Goal: Information Seeking & Learning: Learn about a topic

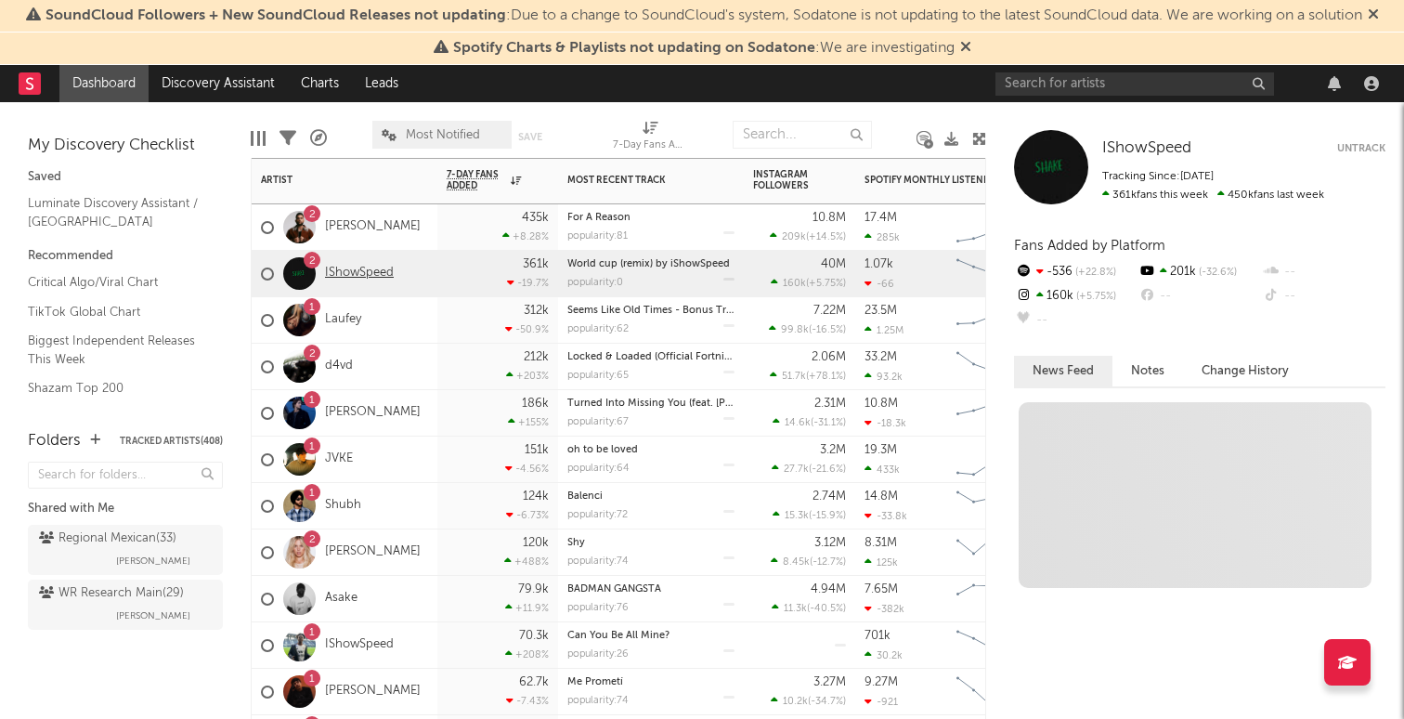
click at [366, 271] on link "IShowSpeed" at bounding box center [359, 274] width 69 height 16
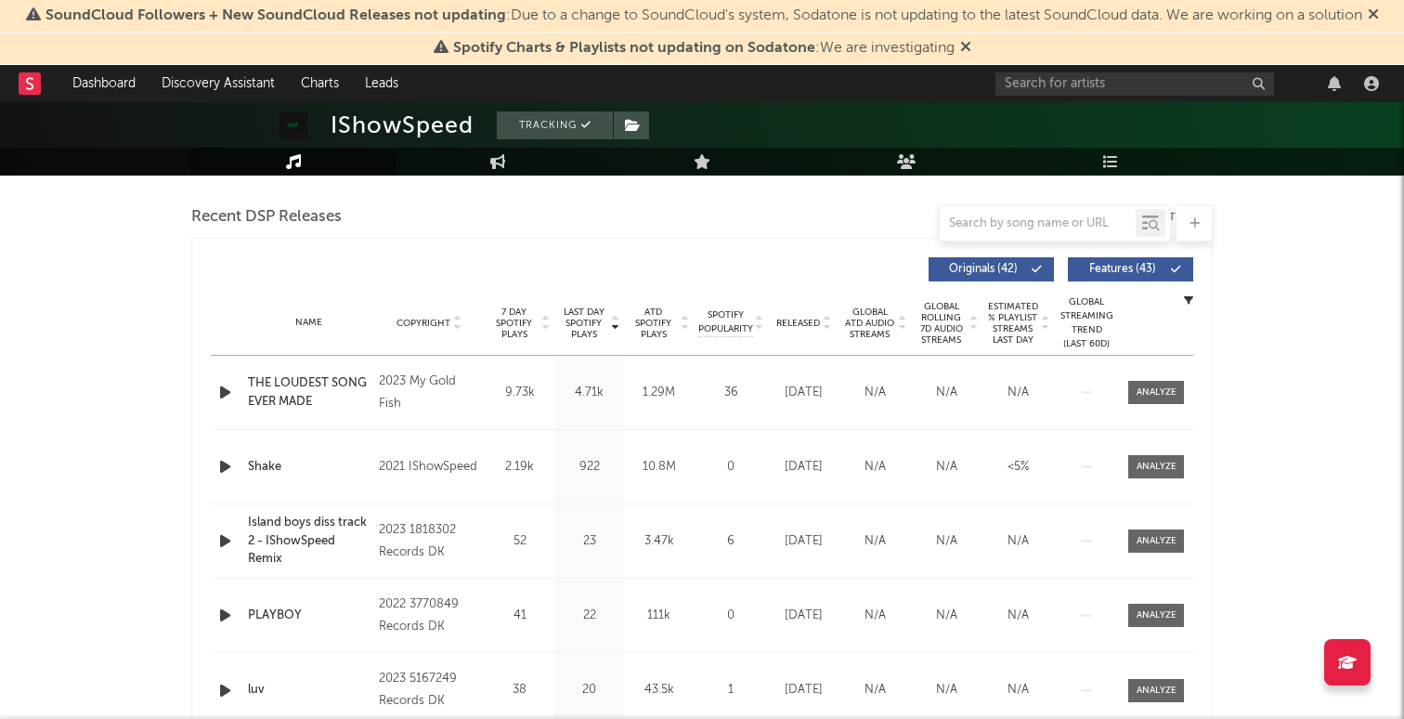
select select "6m"
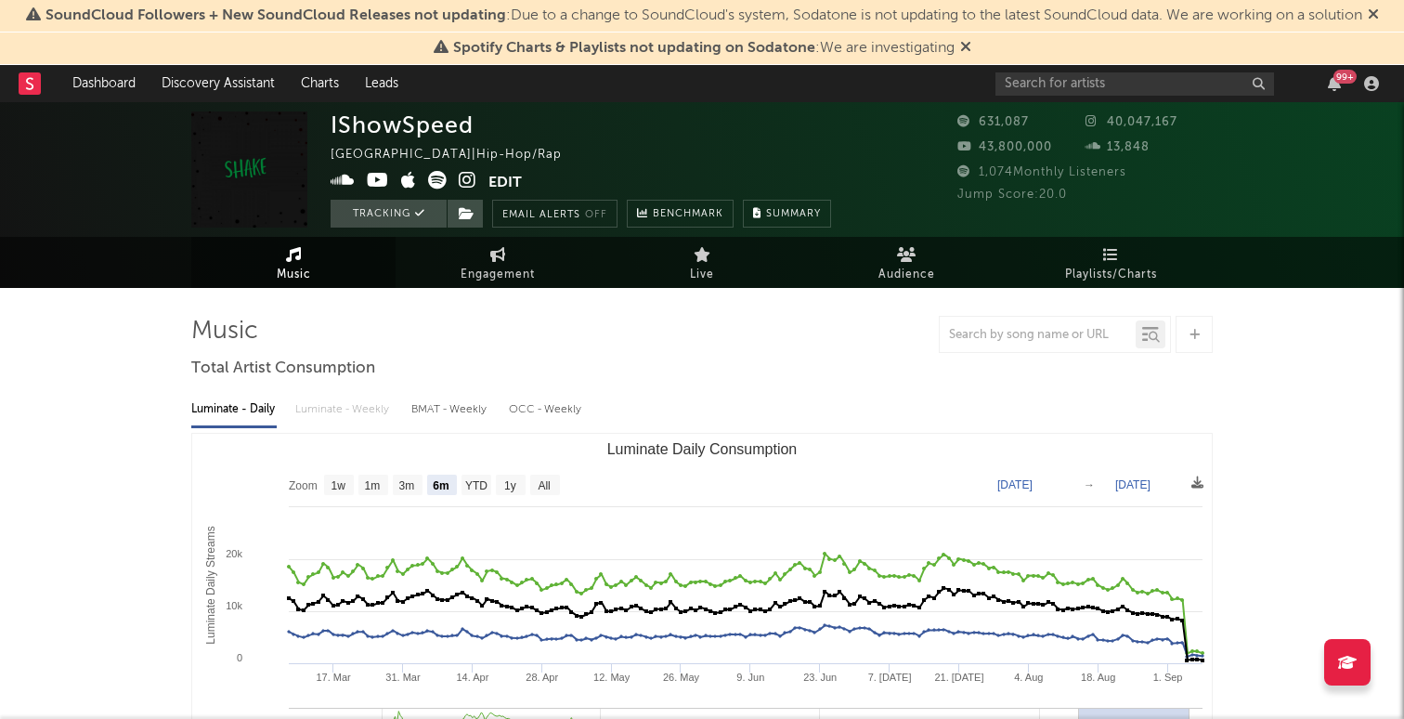
click at [1061, 66] on div "99 +" at bounding box center [1190, 83] width 390 height 37
click at [1055, 76] on input "text" at bounding box center [1134, 83] width 279 height 23
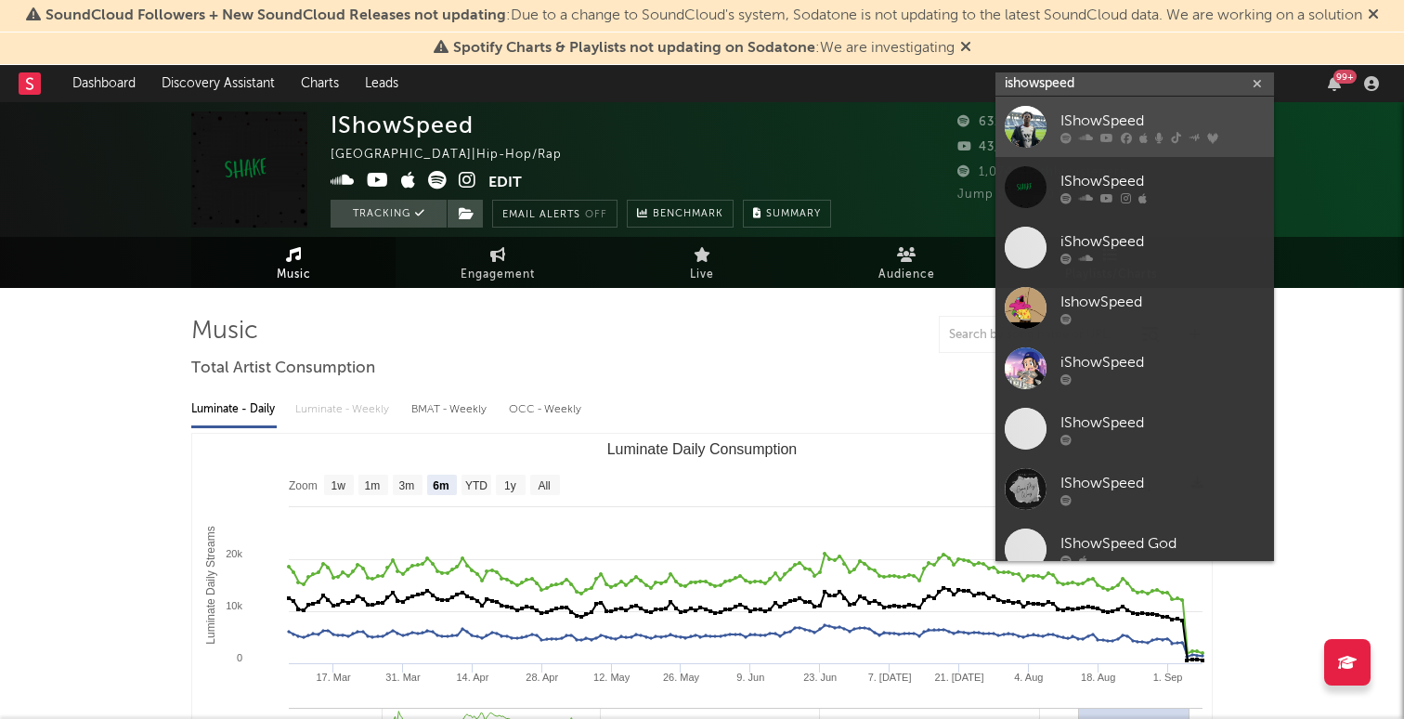
type input "ishowspeed"
click at [1109, 122] on div "IShowSpeed" at bounding box center [1162, 121] width 204 height 22
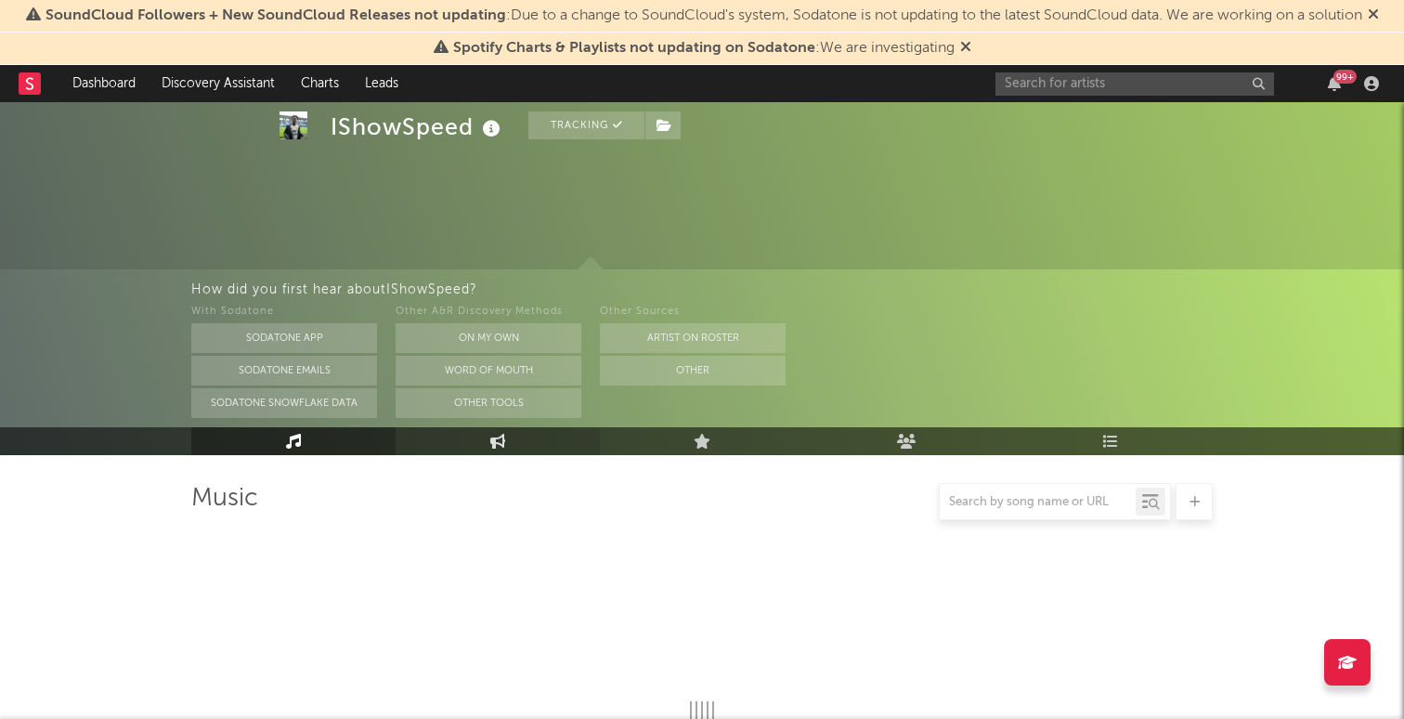
scroll to position [249, 0]
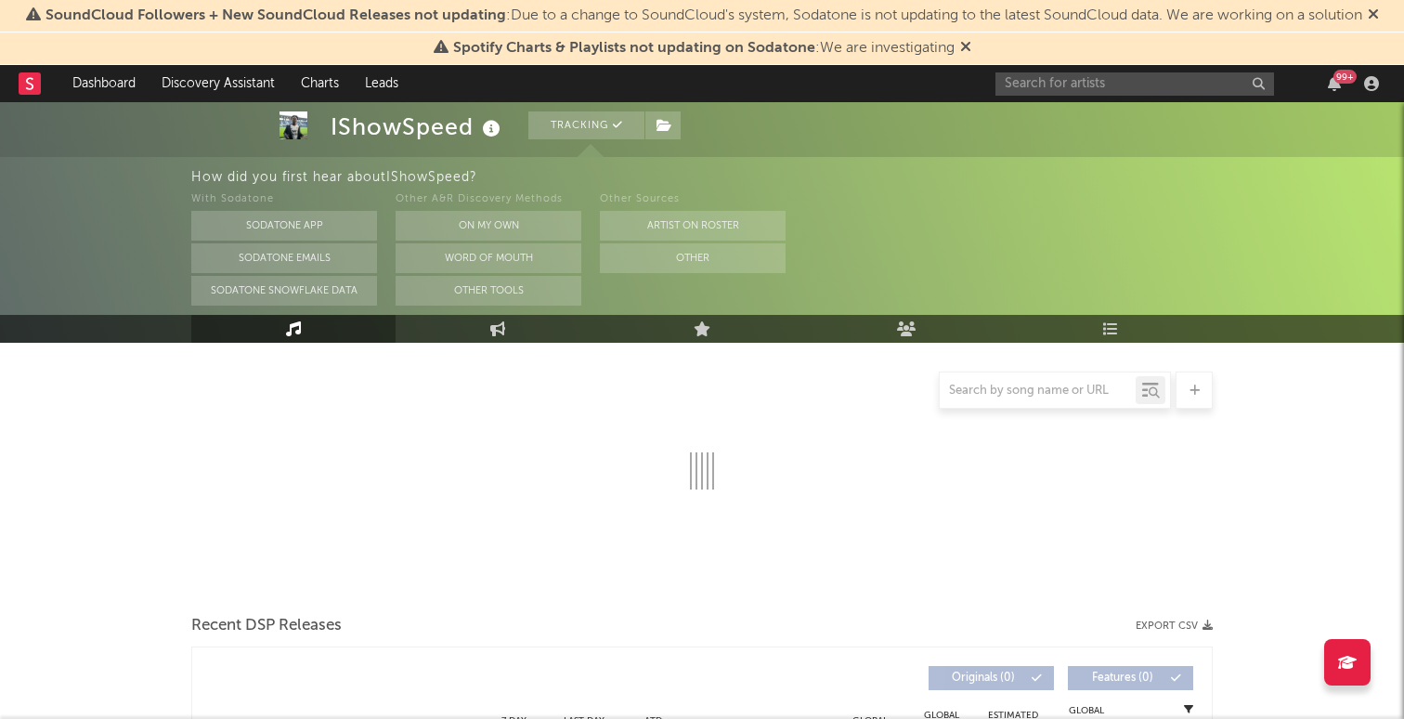
select select "6m"
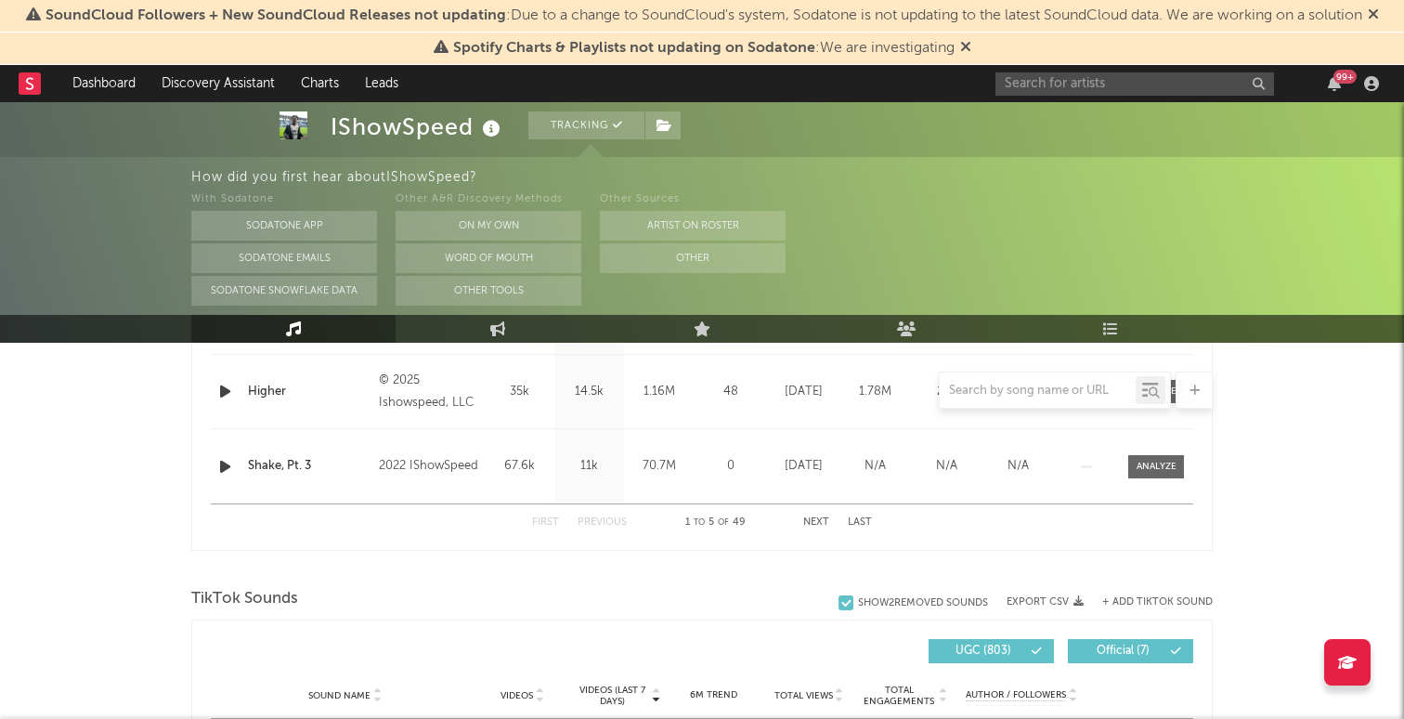
scroll to position [1197, 0]
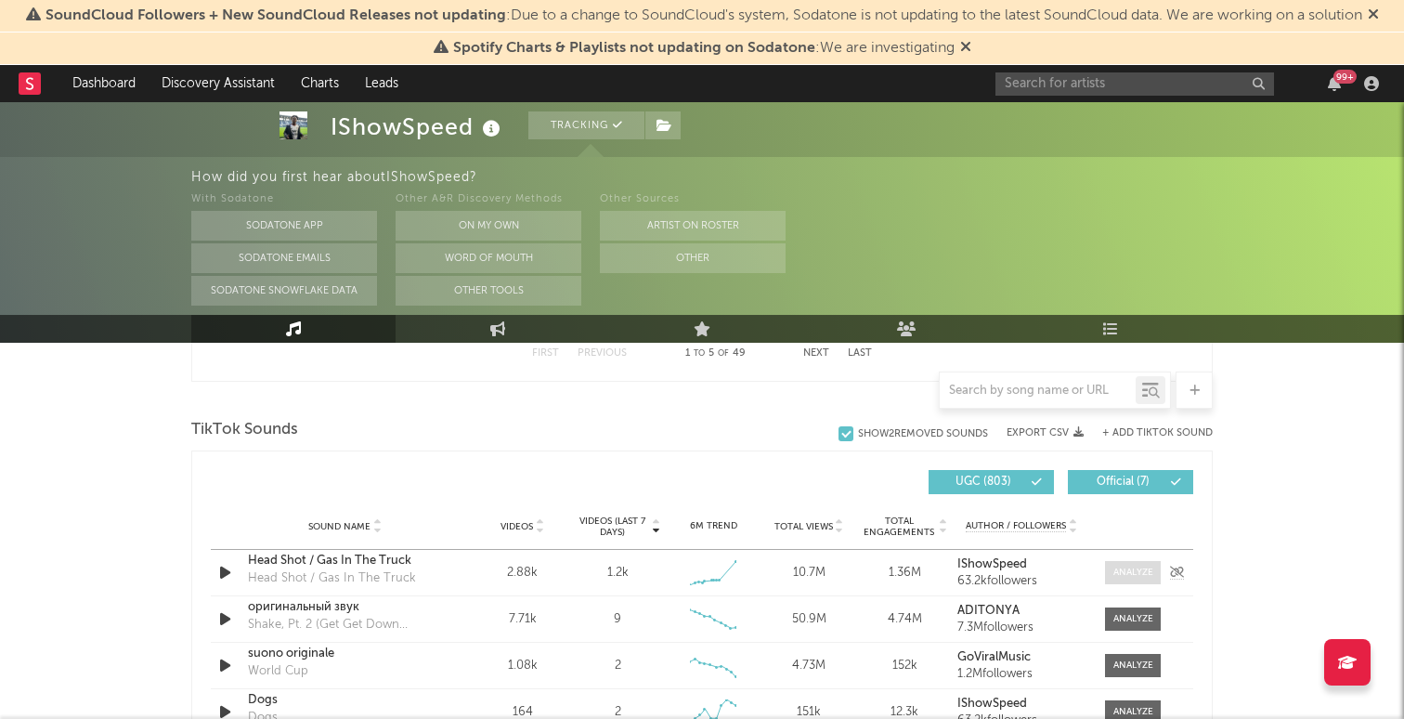
click at [1138, 577] on div at bounding box center [1133, 572] width 40 height 14
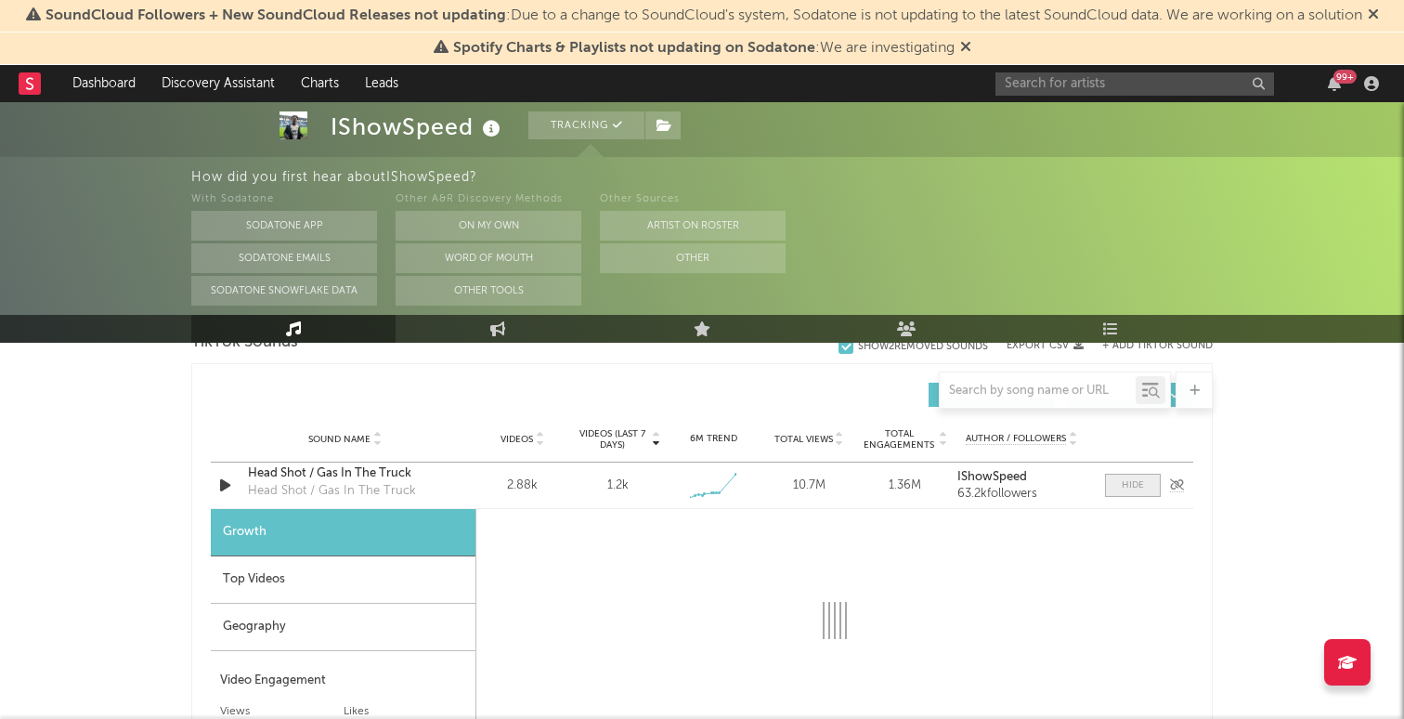
select select "1w"
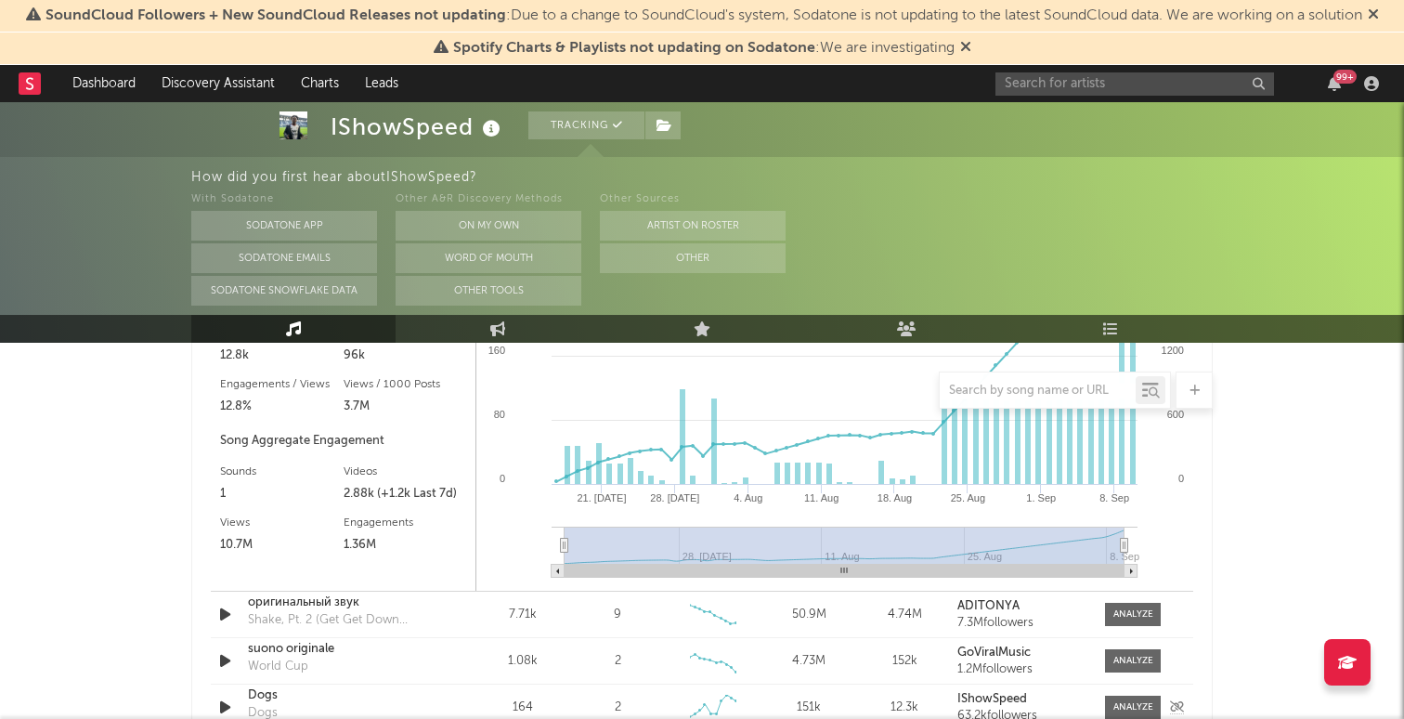
scroll to position [1721, 0]
